Goal: Task Accomplishment & Management: Use online tool/utility

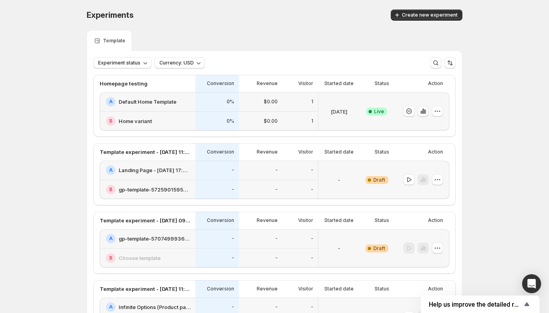
click at [423, 110] on icon "button" at bounding box center [423, 111] width 8 height 8
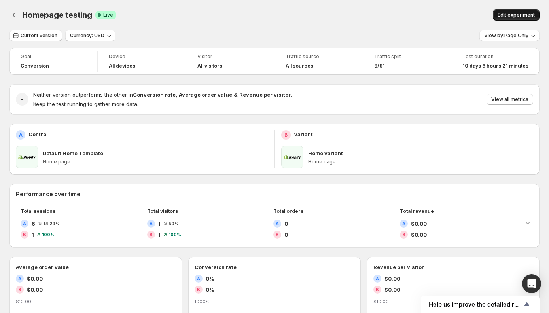
click at [508, 17] on span "Edit experiment" at bounding box center [515, 15] width 37 height 6
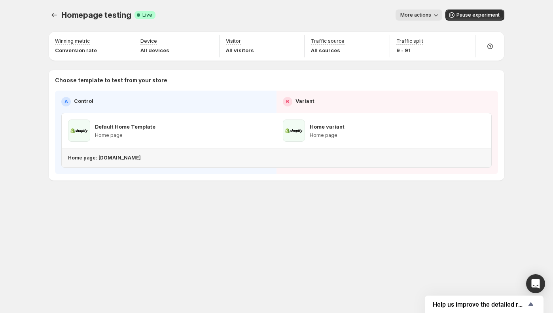
click at [141, 157] on p "Home page: [DOMAIN_NAME]" at bounding box center [104, 158] width 73 height 6
copy p "Home page: [DOMAIN_NAME]"
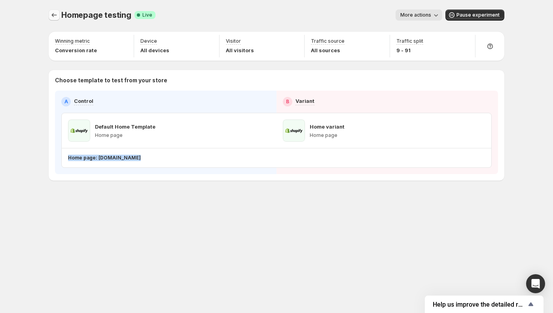
click at [55, 15] on icon "Experiments" at bounding box center [54, 15] width 8 height 8
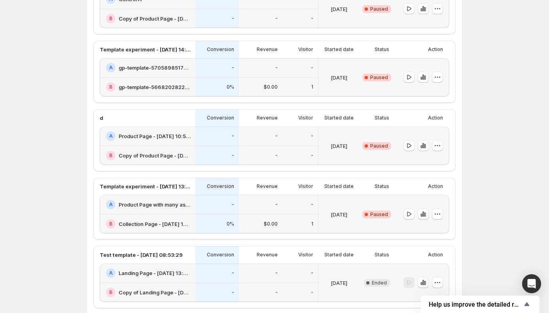
scroll to position [765, 0]
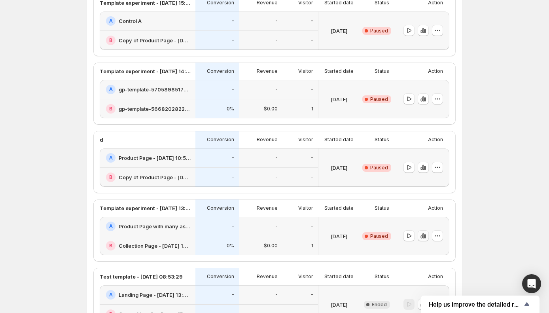
click at [425, 236] on icon "button" at bounding box center [423, 236] width 8 height 8
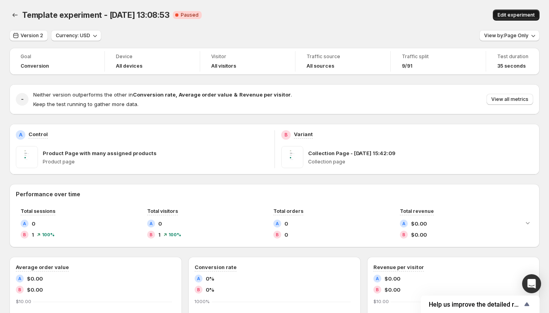
click at [514, 14] on span "Edit experiment" at bounding box center [515, 15] width 37 height 6
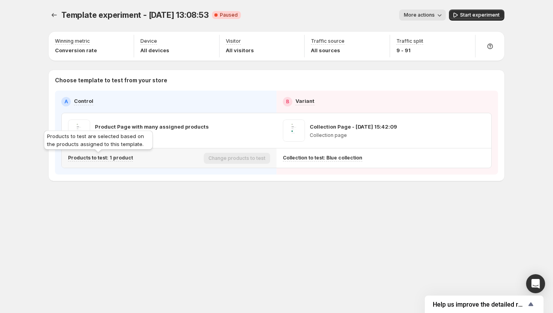
click at [87, 160] on div "Products to test: 1 product" at bounding box center [100, 158] width 65 height 7
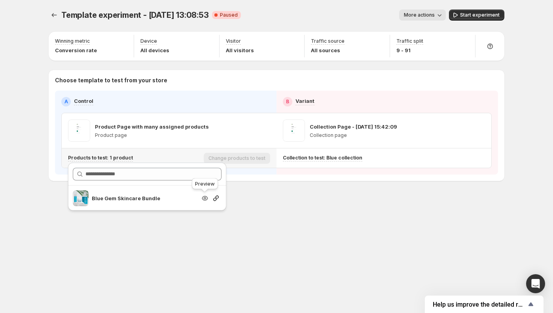
click at [202, 200] on icon "Search for and select a customer segment" at bounding box center [205, 198] width 8 height 8
click at [473, 15] on span "Start experiment" at bounding box center [480, 15] width 40 height 6
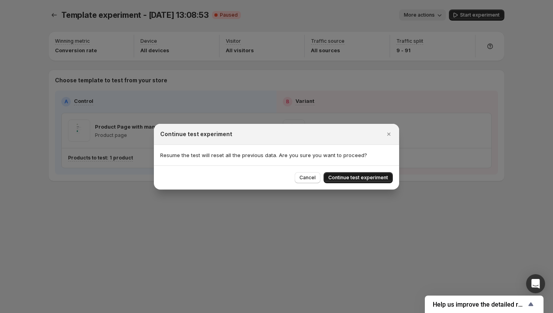
click at [378, 180] on span "Continue test experiment" at bounding box center [358, 177] width 60 height 6
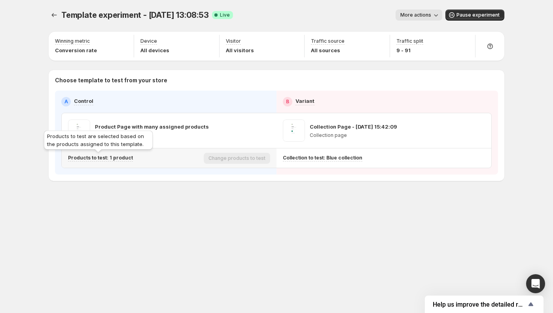
click at [114, 158] on p "Products to test: 1 product" at bounding box center [100, 158] width 65 height 6
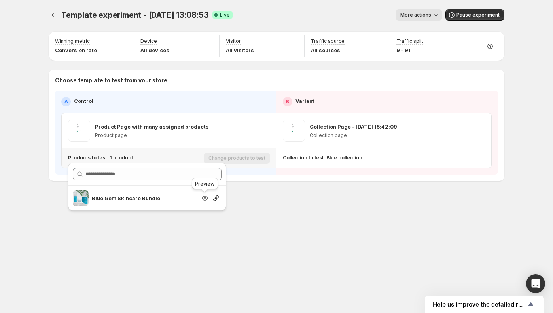
click at [206, 198] on icon "Search for and select a customer segment" at bounding box center [205, 198] width 6 height 5
click at [66, 248] on div "Template experiment - [DATE] 13:08:53. This page is ready Template experiment -…" at bounding box center [276, 156] width 474 height 313
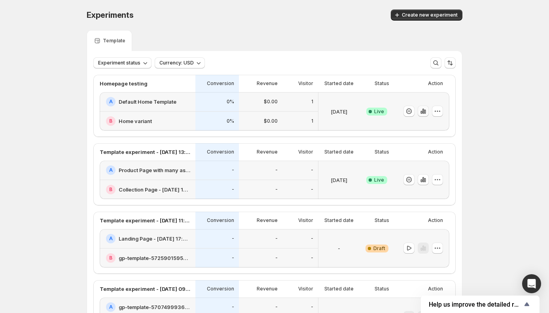
click at [425, 113] on icon "button" at bounding box center [423, 111] width 8 height 8
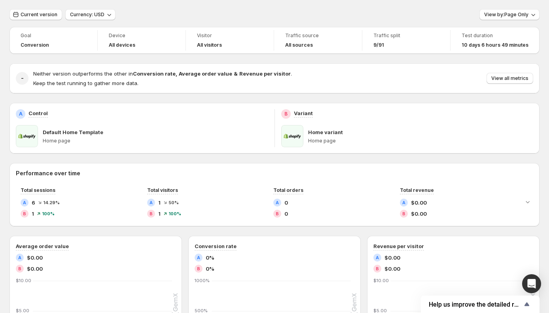
scroll to position [8, 0]
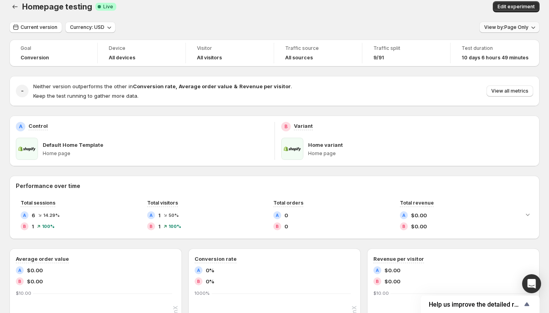
click at [528, 28] on span "View by: Page Only" at bounding box center [506, 27] width 44 height 6
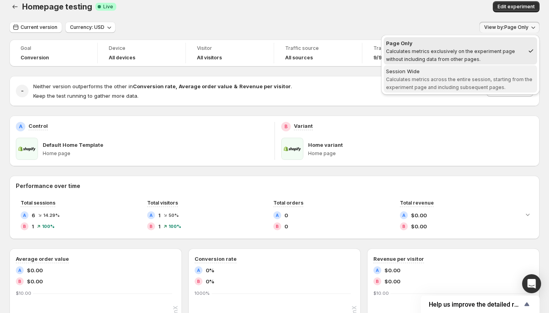
click at [485, 84] on span "Calculates metrics across the entire session, starting from the experiment page…" at bounding box center [459, 83] width 146 height 14
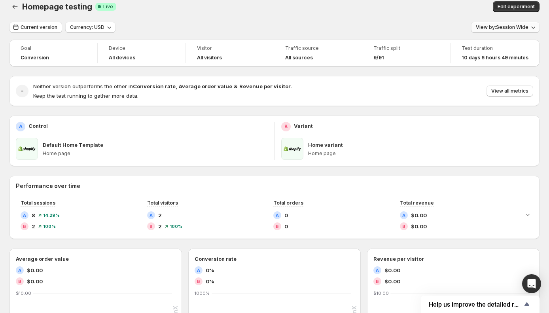
click at [511, 28] on span "View by: Session Wide" at bounding box center [502, 27] width 53 height 6
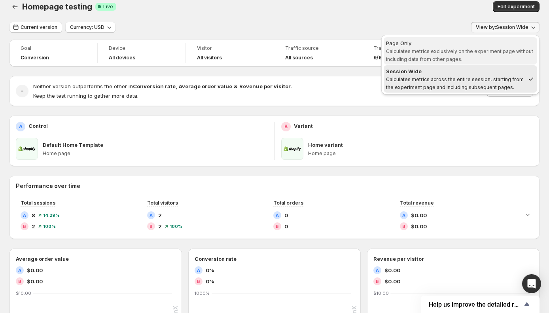
click at [443, 54] on span "Page Only Calculates metrics exclusively on the experiment page without includi…" at bounding box center [460, 51] width 149 height 24
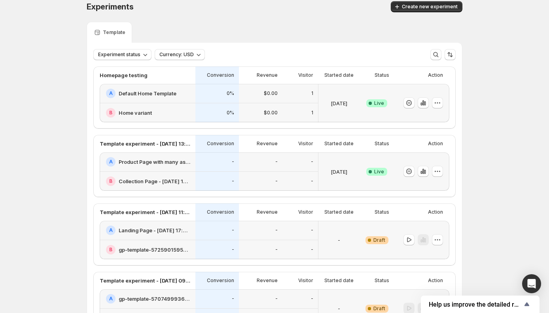
click at [431, 105] on div at bounding box center [423, 102] width 40 height 11
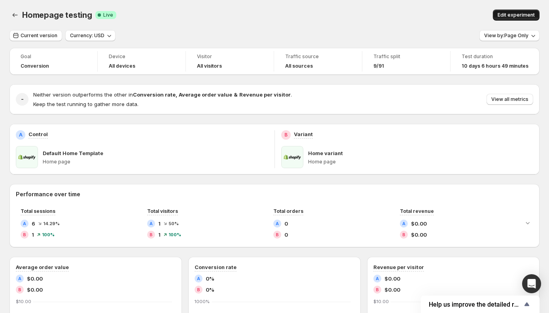
click at [516, 13] on span "Edit experiment" at bounding box center [515, 15] width 37 height 6
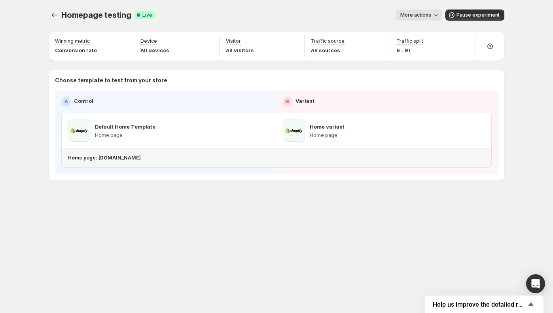
click at [139, 159] on p "Home page: [DOMAIN_NAME]" at bounding box center [104, 158] width 73 height 6
click at [420, 18] on span "More actions" at bounding box center [415, 15] width 31 height 6
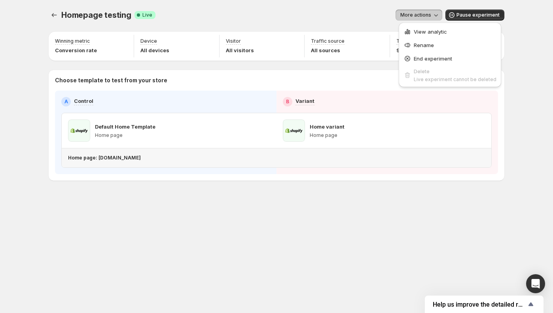
click at [117, 160] on p "Home page: [DOMAIN_NAME]" at bounding box center [104, 158] width 73 height 6
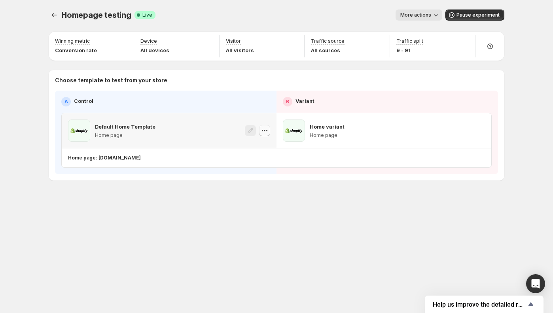
click at [264, 128] on icon "button" at bounding box center [265, 131] width 8 height 8
click at [422, 13] on span "More actions" at bounding box center [415, 15] width 31 height 6
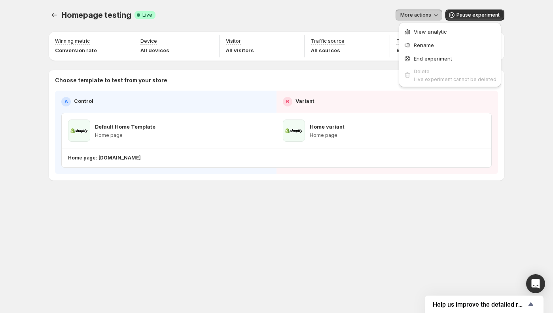
click at [422, 13] on span "More actions" at bounding box center [415, 15] width 31 height 6
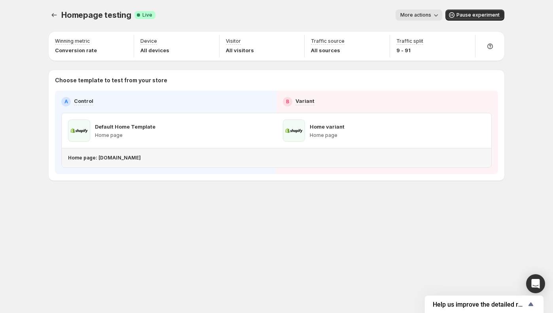
click at [195, 155] on div "Home page: [DOMAIN_NAME]" at bounding box center [274, 158] width 413 height 6
click at [59, 17] on button "Experiments" at bounding box center [54, 14] width 11 height 11
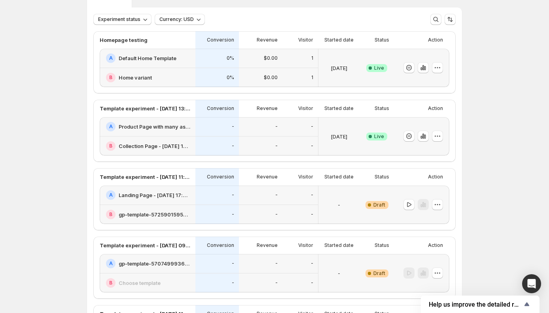
scroll to position [44, 0]
click at [424, 137] on icon "button" at bounding box center [423, 135] width 2 height 5
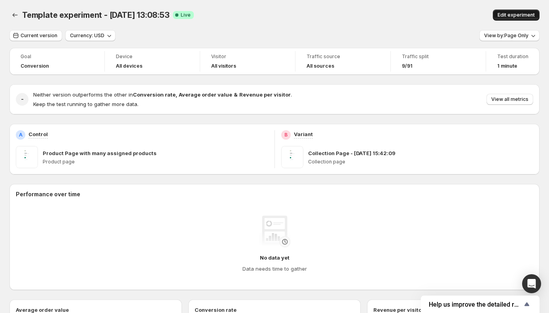
click at [526, 14] on span "Edit experiment" at bounding box center [515, 15] width 37 height 6
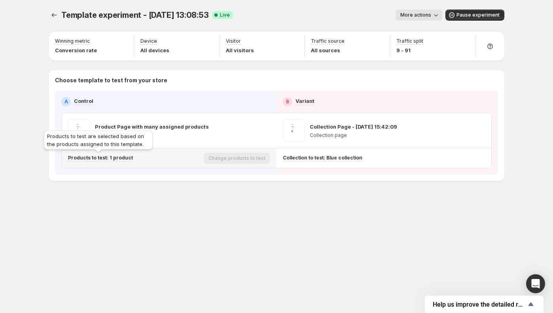
click at [104, 158] on p "Products to test: 1 product" at bounding box center [100, 158] width 65 height 6
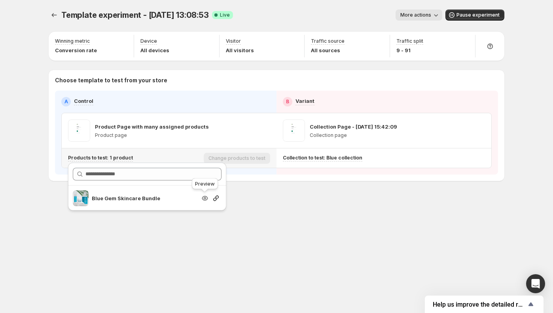
click at [204, 200] on icon "Search for and select a customer segment" at bounding box center [205, 198] width 8 height 8
